Goal: Navigation & Orientation: Find specific page/section

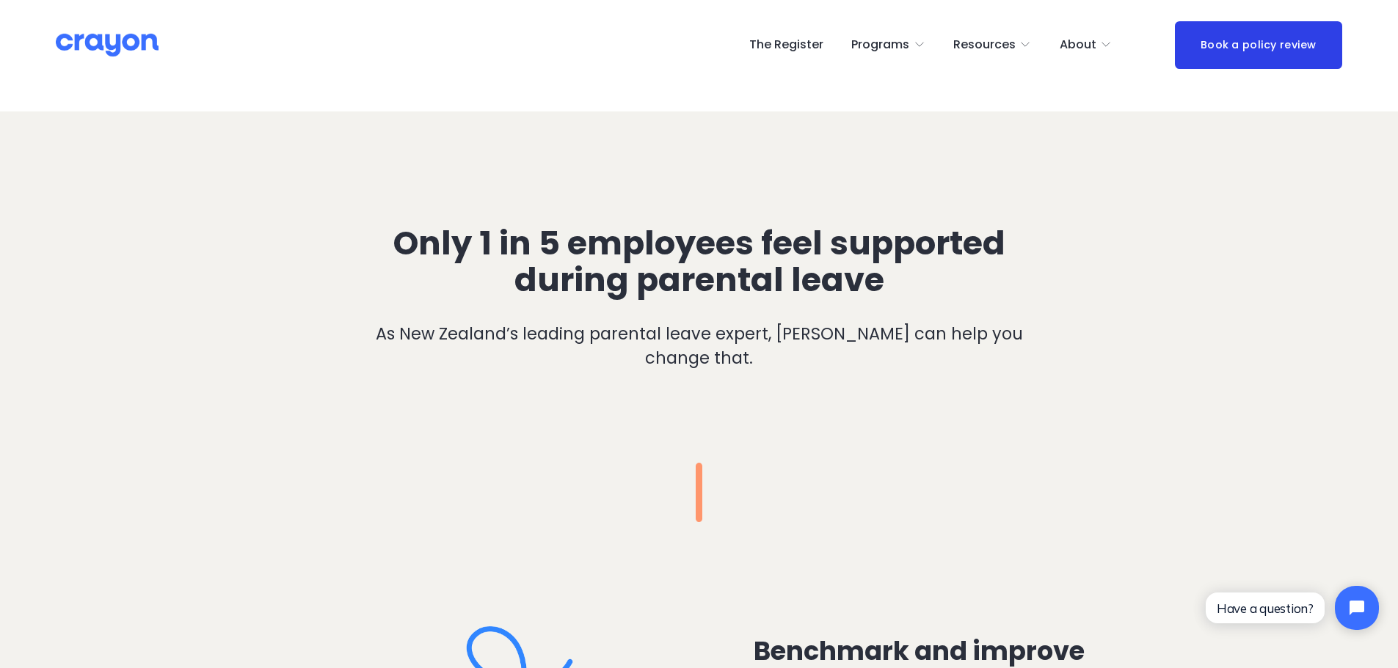
scroll to position [1027, 0]
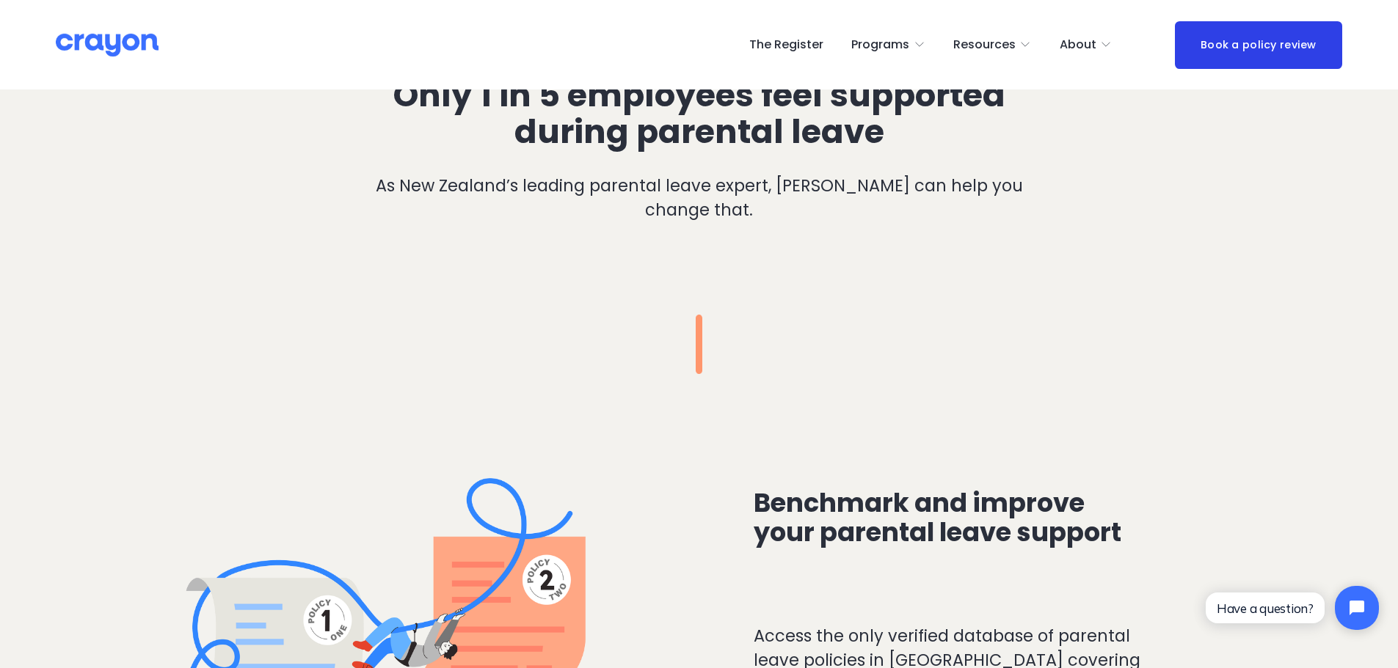
click at [0, 0] on span "Employer hub" at bounding box center [0, 0] width 0 height 0
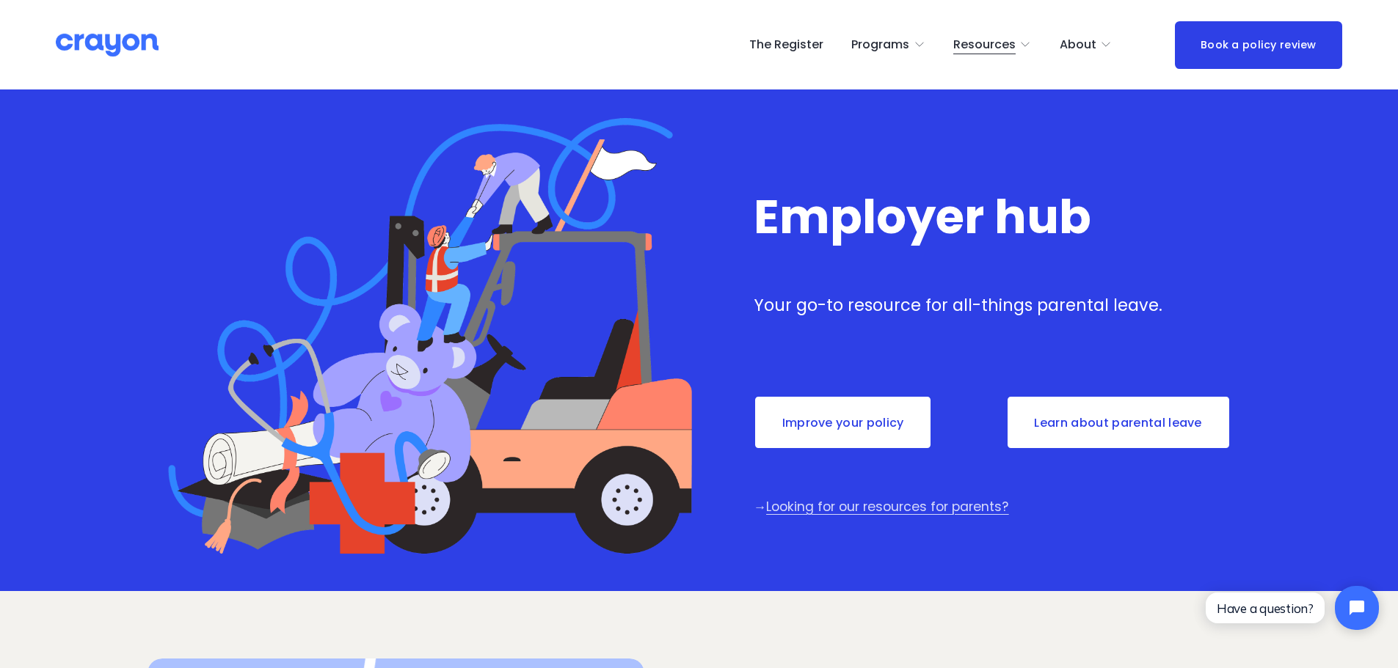
click at [0, 0] on link "Parent Hub" at bounding box center [0, 0] width 0 height 0
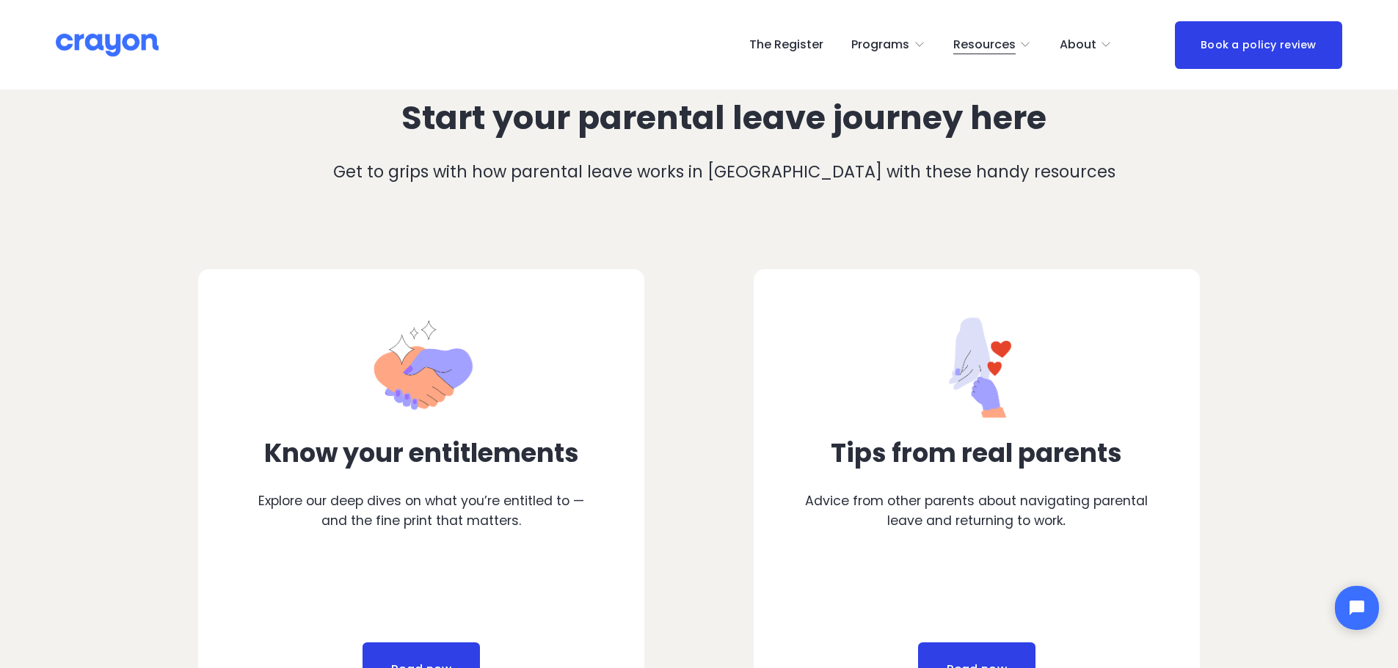
scroll to position [587, 0]
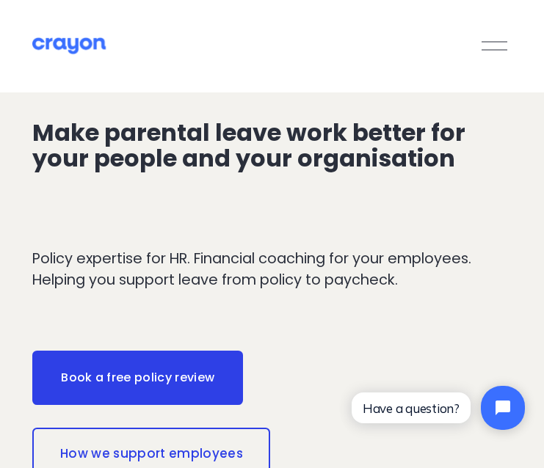
click at [499, 54] on div at bounding box center [494, 46] width 26 height 26
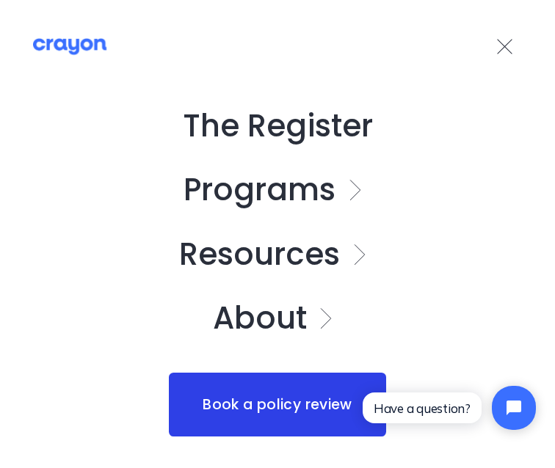
click at [278, 247] on link "Folder: Resources" at bounding box center [277, 253] width 196 height 31
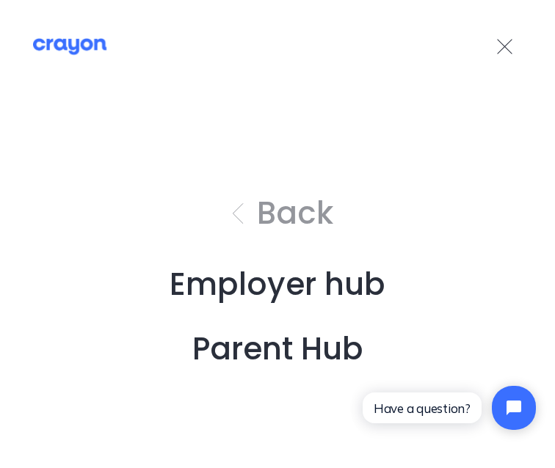
click at [305, 294] on link "Employer hub" at bounding box center [278, 284] width 216 height 31
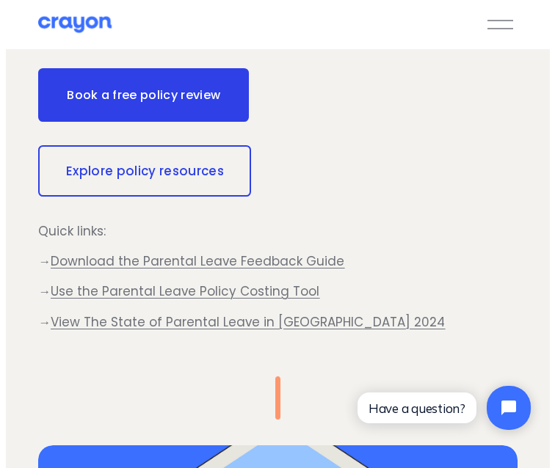
scroll to position [1321, 0]
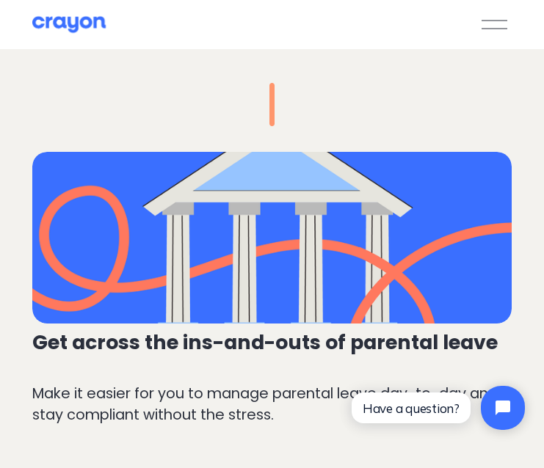
click at [478, 34] on button "Open Menu Close Menu" at bounding box center [494, 24] width 34 height 27
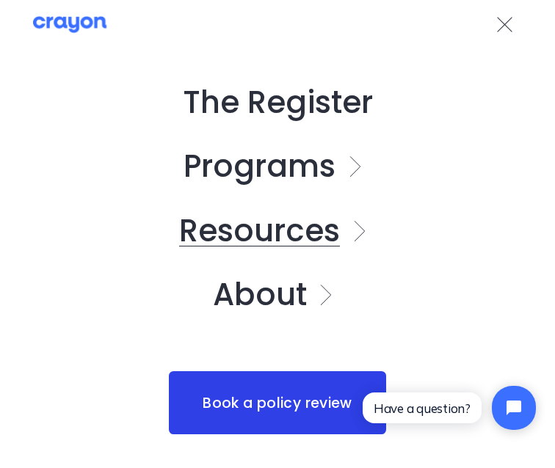
click at [303, 241] on link "Folder: Resources" at bounding box center [277, 231] width 196 height 31
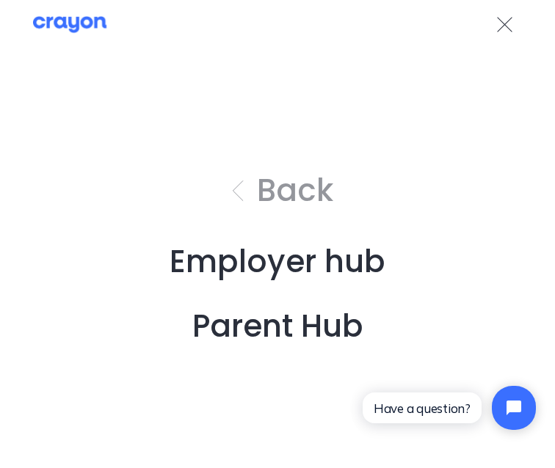
click at [274, 318] on link "Parent Hub" at bounding box center [277, 326] width 171 height 31
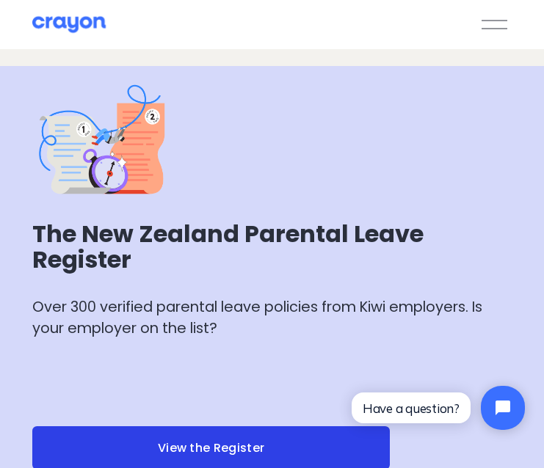
scroll to position [7324, 0]
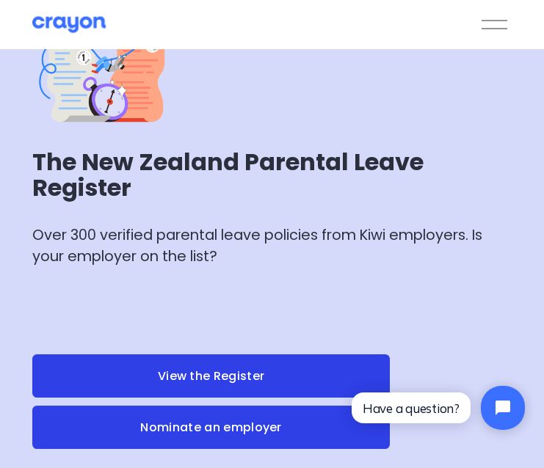
click at [210, 354] on link "View the Register" at bounding box center [210, 375] width 357 height 43
